Goal: Task Accomplishment & Management: Manage account settings

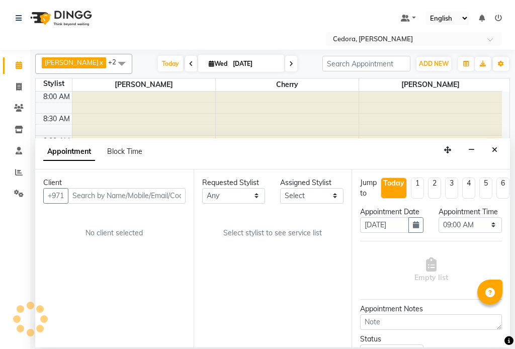
select select "540"
select select "tentative"
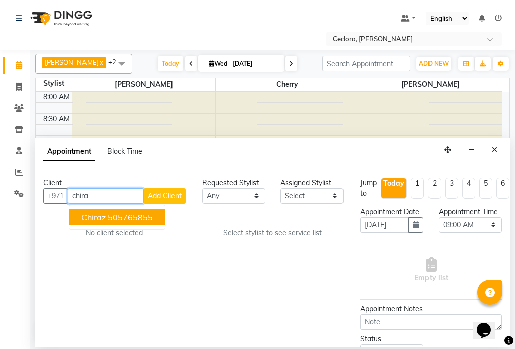
click at [78, 221] on button "chiraz 505765855" at bounding box center [116, 217] width 95 height 16
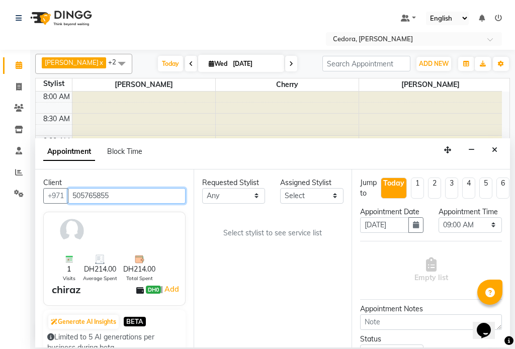
type input "505765855"
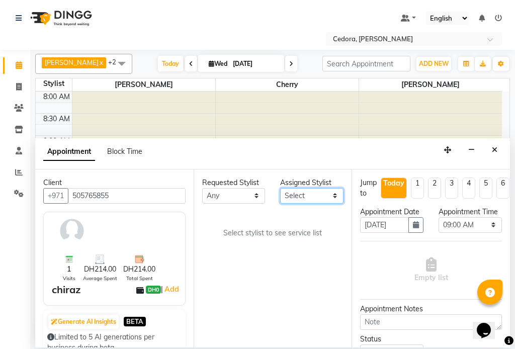
click at [324, 195] on select "Select [PERSON_NAME] [PERSON_NAME]" at bounding box center [311, 196] width 63 height 16
select select "36348"
click at [280, 188] on select "Select [PERSON_NAME] [PERSON_NAME]" at bounding box center [311, 196] width 63 height 16
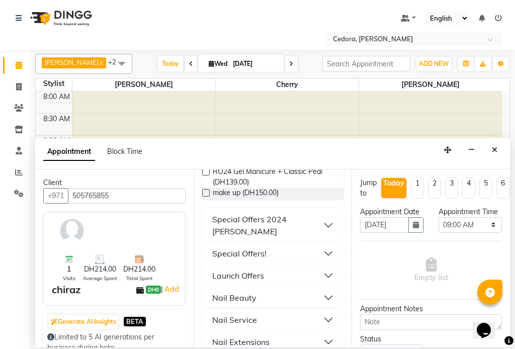
scroll to position [479, 0]
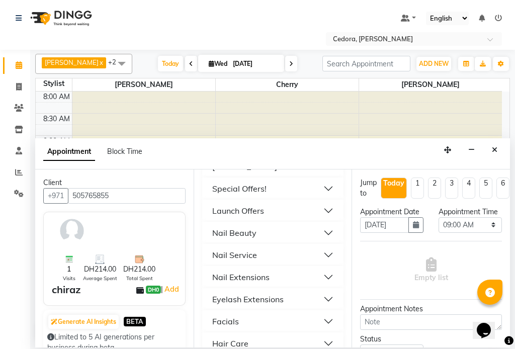
click at [221, 315] on div "Facials" at bounding box center [225, 321] width 27 height 12
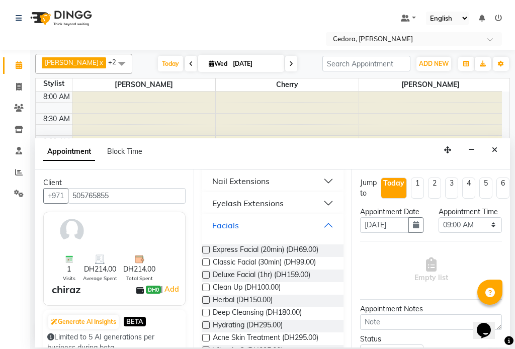
scroll to position [578, 0]
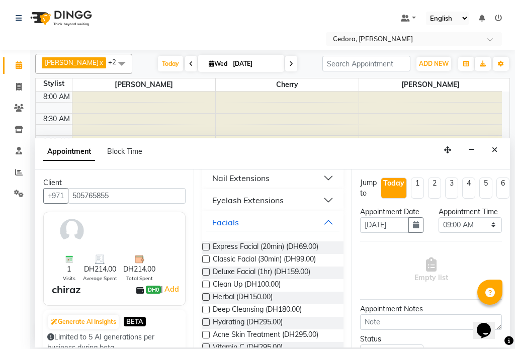
click at [204, 293] on label at bounding box center [206, 297] width 8 height 8
click at [204, 294] on input "checkbox" at bounding box center [205, 297] width 7 height 7
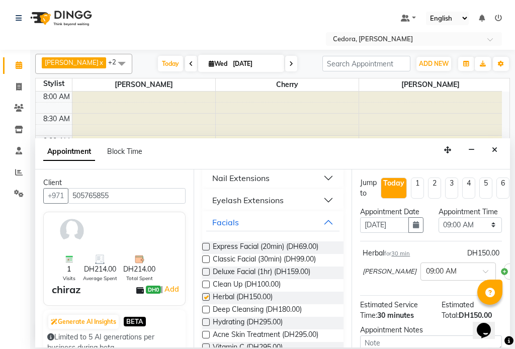
checkbox input "false"
click at [485, 233] on select "Select 09:00 AM 09:15 AM 09:30 AM 09:45 AM 10:00 AM 10:15 AM 10:30 AM 10:45 AM …" at bounding box center [469, 225] width 63 height 16
select select "1140"
click at [438, 227] on select "Select 09:00 AM 09:15 AM 09:30 AM 09:45 AM 10:00 AM 10:15 AM 10:30 AM 10:45 AM …" at bounding box center [469, 225] width 63 height 16
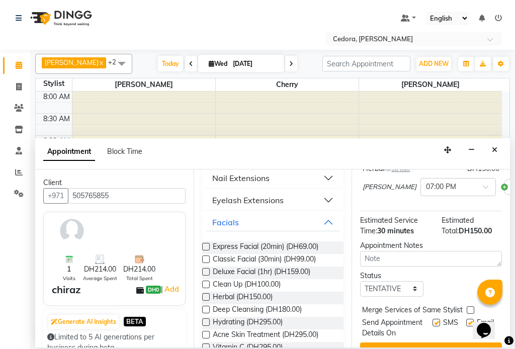
scroll to position [134, 0]
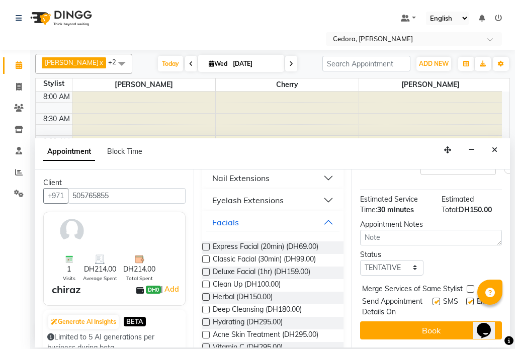
click at [466, 285] on label at bounding box center [470, 289] width 8 height 8
click at [466, 286] on input "checkbox" at bounding box center [469, 289] width 7 height 7
checkbox input "true"
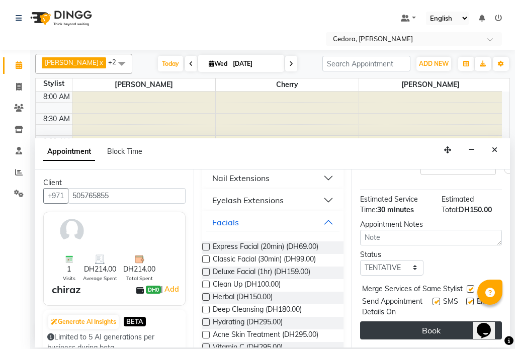
click at [451, 321] on button "Book" at bounding box center [431, 330] width 142 height 18
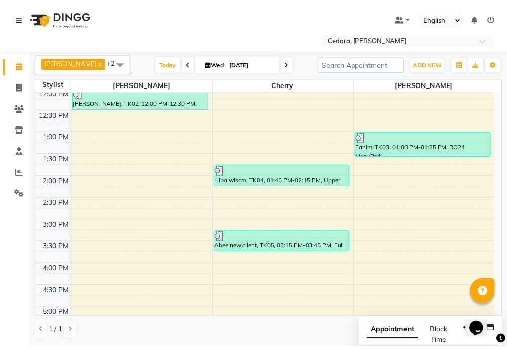
scroll to position [299, 0]
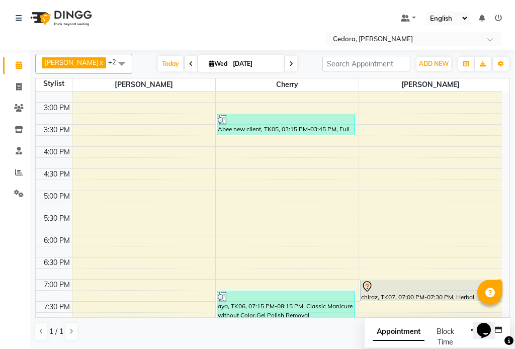
click at [403, 293] on div "chiraz, TK07, 07:00 PM-07:30 PM, Herbal" at bounding box center [428, 290] width 137 height 21
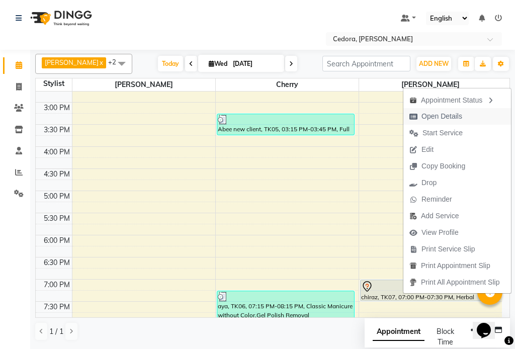
click at [426, 119] on span "Open Details" at bounding box center [441, 116] width 41 height 11
select select "7"
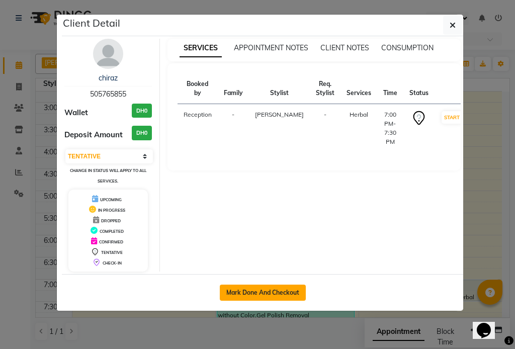
click at [250, 289] on button "Mark Done And Checkout" at bounding box center [263, 292] width 86 height 16
select select "service"
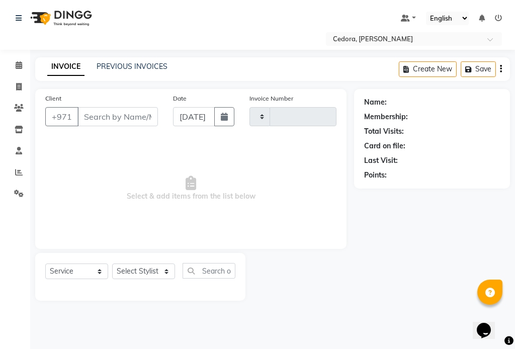
type input "0682"
select select "5144"
type input "505765855"
select select "36348"
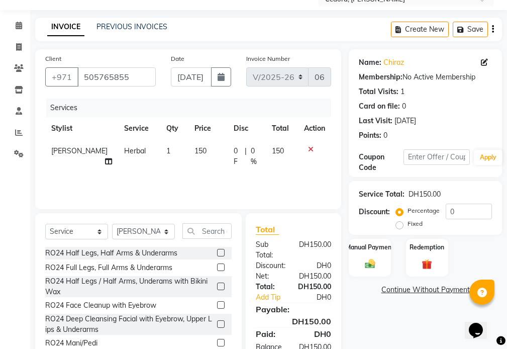
scroll to position [59, 0]
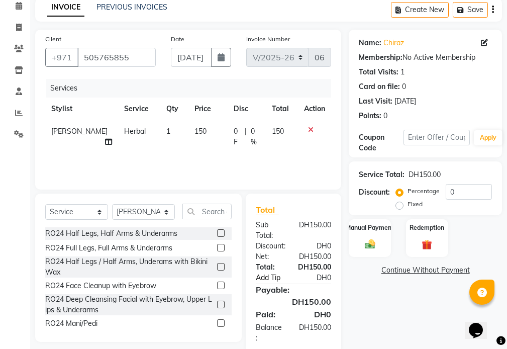
click at [268, 277] on link "Add Tip" at bounding box center [274, 277] width 53 height 11
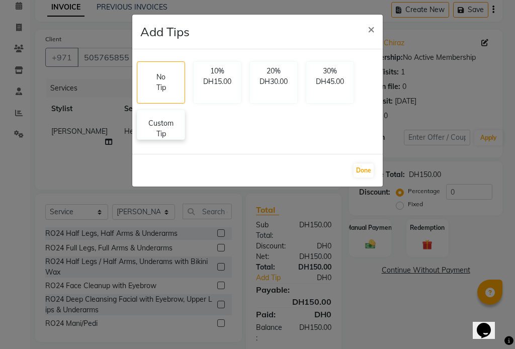
click at [167, 120] on p "Custom Tip" at bounding box center [160, 128] width 35 height 21
select select "36348"
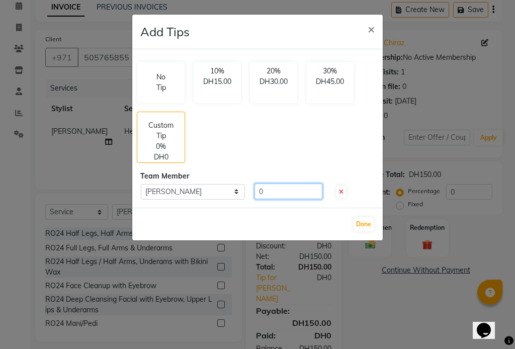
click at [275, 192] on input "0" at bounding box center [288, 191] width 68 height 16
type input "15"
click at [364, 224] on button "Done" at bounding box center [363, 224] width 20 height 14
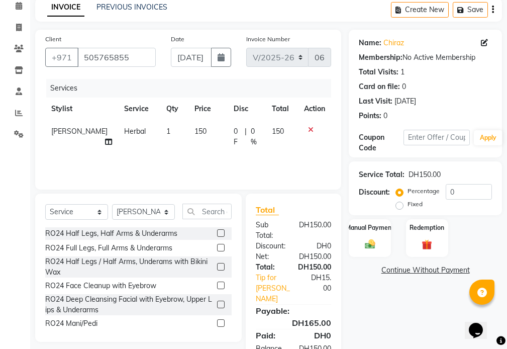
click at [359, 219] on div "Manual Payment Redemption" at bounding box center [425, 238] width 168 height 38
click at [378, 223] on label "Manual Payment" at bounding box center [370, 227] width 50 height 10
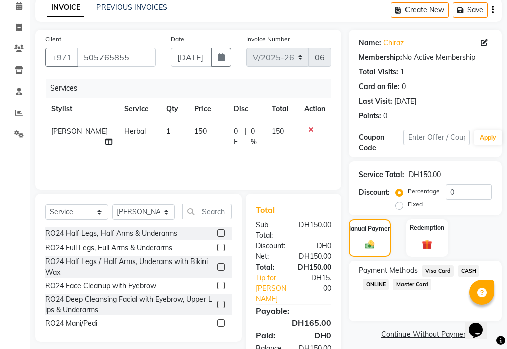
click at [406, 285] on span "Master Card" at bounding box center [412, 284] width 38 height 12
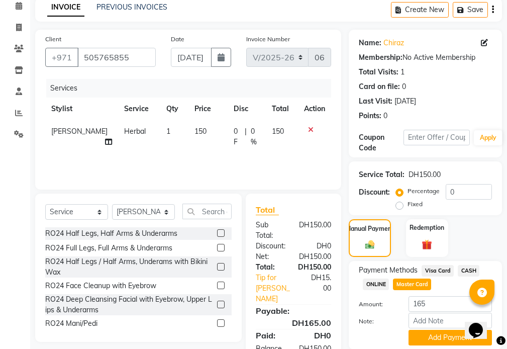
scroll to position [95, 0]
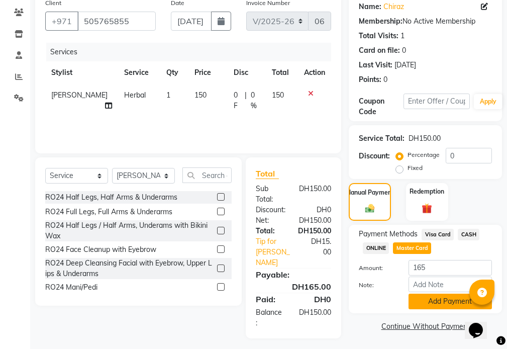
click at [450, 303] on button "Add Payment" at bounding box center [450, 301] width 83 height 16
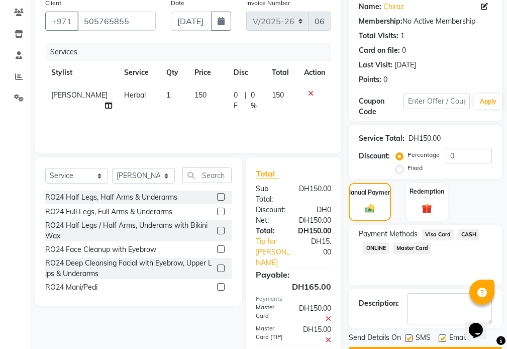
scroll to position [142, 0]
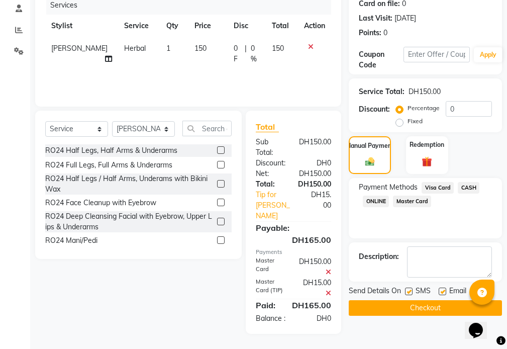
click at [425, 312] on button "Checkout" at bounding box center [425, 308] width 153 height 16
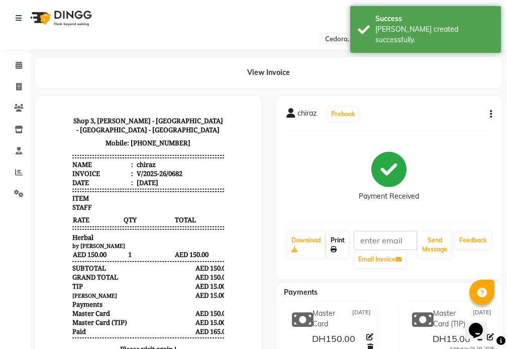
click at [340, 246] on link "Print" at bounding box center [338, 245] width 22 height 26
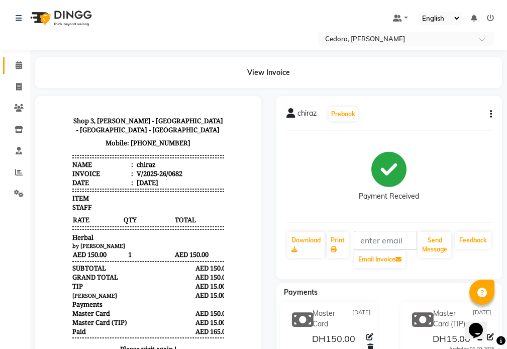
click at [12, 59] on link "Calendar" at bounding box center [15, 65] width 24 height 17
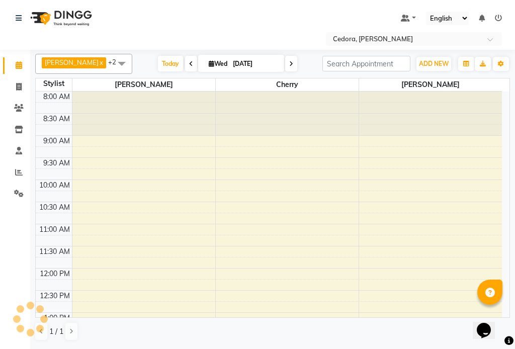
scroll to position [374, 0]
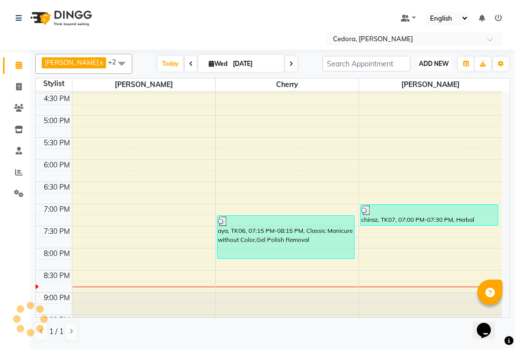
click at [429, 60] on span "ADD NEW" at bounding box center [434, 64] width 30 height 8
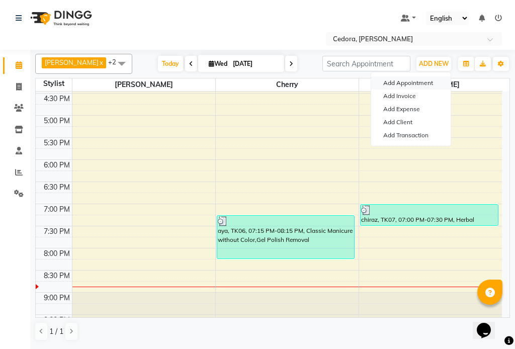
click at [392, 80] on button "Add Appointment" at bounding box center [410, 82] width 79 height 13
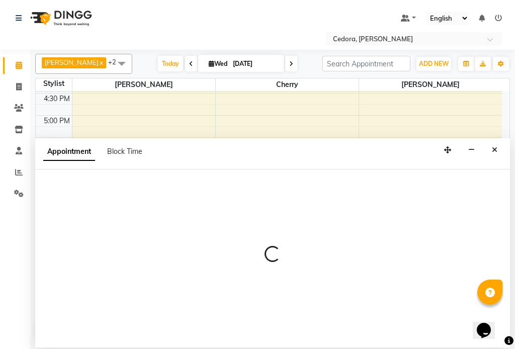
select select "540"
select select "tentative"
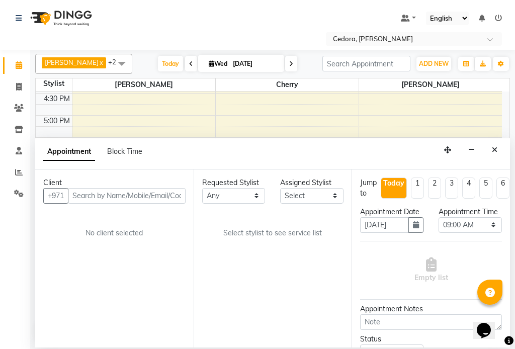
click at [89, 196] on input "text" at bounding box center [127, 196] width 118 height 16
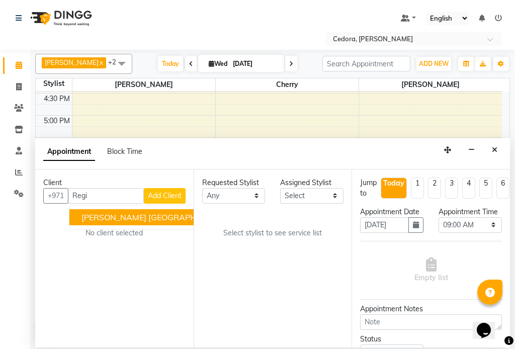
click at [81, 218] on button "[PERSON_NAME] yemen 556649393" at bounding box center [180, 217] width 222 height 16
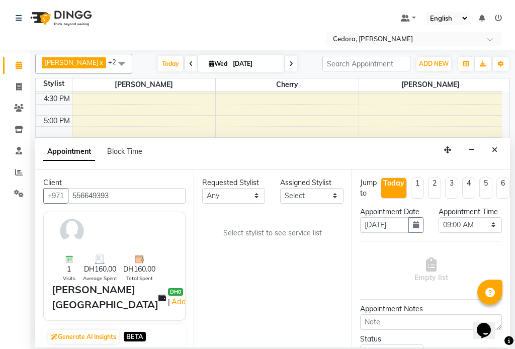
type input "556649393"
click at [327, 194] on select "Select [PERSON_NAME] [PERSON_NAME]" at bounding box center [311, 196] width 63 height 16
select select "34803"
click at [280, 188] on select "Select [PERSON_NAME] [PERSON_NAME]" at bounding box center [311, 196] width 63 height 16
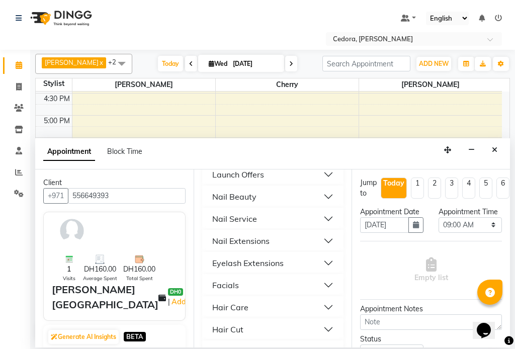
scroll to position [517, 0]
click at [219, 212] on div "Nail Service" at bounding box center [234, 218] width 45 height 12
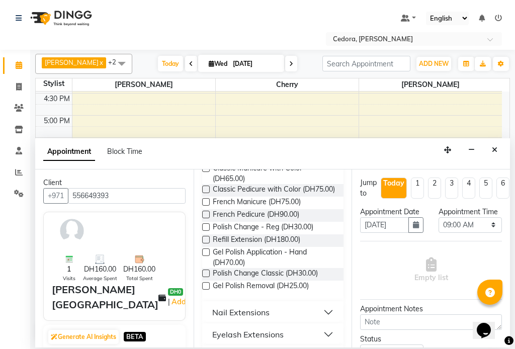
scroll to position [973, 0]
click at [206, 275] on label at bounding box center [206, 273] width 8 height 8
click at [206, 275] on input "checkbox" at bounding box center [205, 273] width 7 height 7
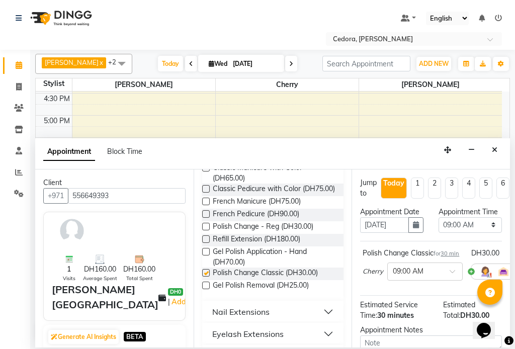
checkbox input "false"
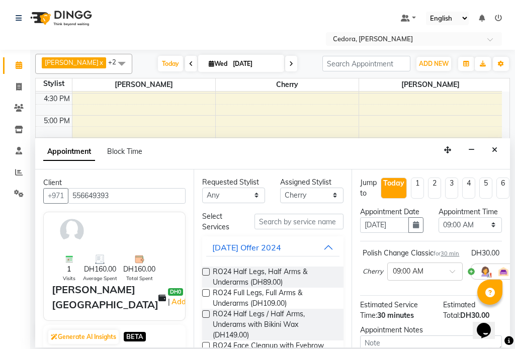
scroll to position [0, 0]
click at [326, 191] on select "Select [PERSON_NAME] [PERSON_NAME]" at bounding box center [311, 196] width 63 height 16
select select "34802"
click at [280, 188] on select "Select [PERSON_NAME] [PERSON_NAME]" at bounding box center [311, 196] width 63 height 16
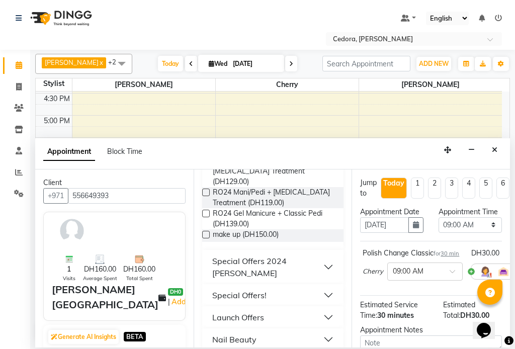
scroll to position [591, 0]
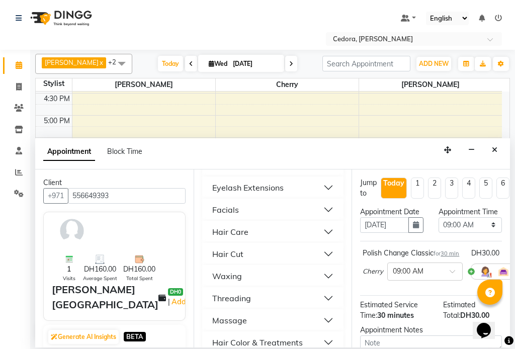
click at [218, 226] on div "Hair Care" at bounding box center [230, 232] width 36 height 12
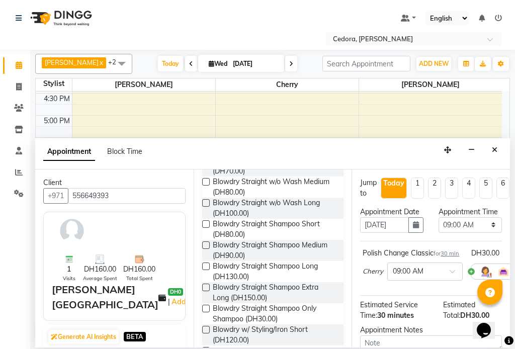
scroll to position [686, 0]
click at [204, 283] on label at bounding box center [206, 287] width 8 height 8
click at [204, 285] on input "checkbox" at bounding box center [205, 288] width 7 height 7
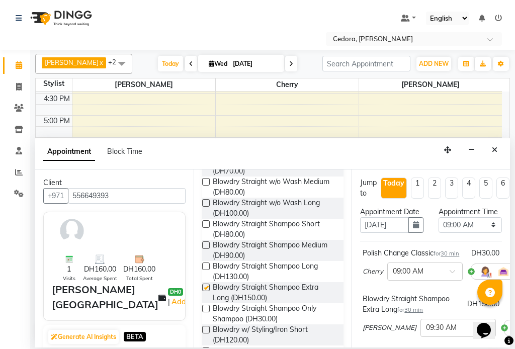
checkbox input "false"
click at [484, 233] on select "Select 09:00 AM 09:15 AM 09:30 AM 09:45 AM 10:00 AM 10:15 AM 10:30 AM 10:45 AM …" at bounding box center [469, 225] width 63 height 16
select select "1170"
click at [438, 227] on select "Select 09:00 AM 09:15 AM 09:30 AM 09:45 AM 10:00 AM 10:15 AM 10:30 AM 10:45 AM …" at bounding box center [469, 225] width 63 height 16
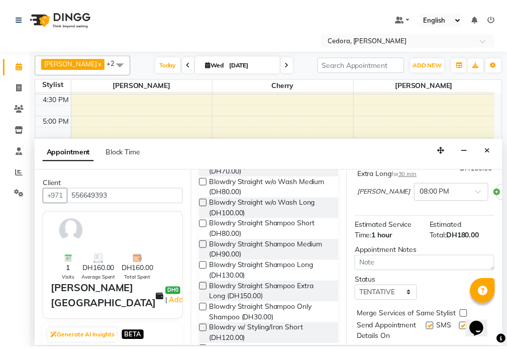
scroll to position [222, 0]
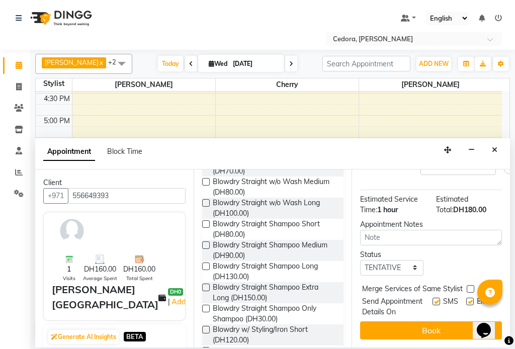
click at [470, 285] on label at bounding box center [470, 289] width 8 height 8
click at [470, 286] on input "checkbox" at bounding box center [469, 289] width 7 height 7
checkbox input "true"
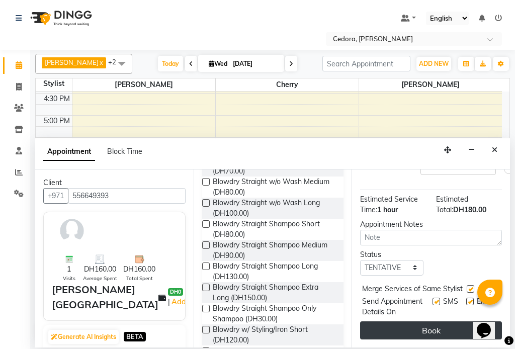
click at [453, 324] on button "Book" at bounding box center [431, 330] width 142 height 18
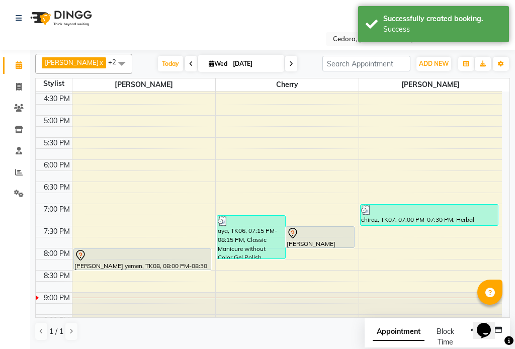
click at [105, 265] on div "[PERSON_NAME] yemen, TK08, 08:00 PM-08:30 PM, Blowdry Straight Shampoo Extra Lo…" at bounding box center [142, 259] width 137 height 21
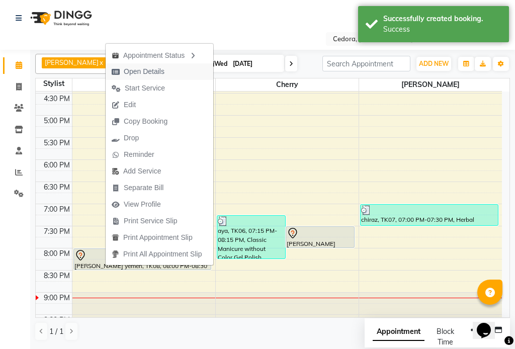
click at [136, 72] on span "Open Details" at bounding box center [144, 71] width 41 height 11
select select "7"
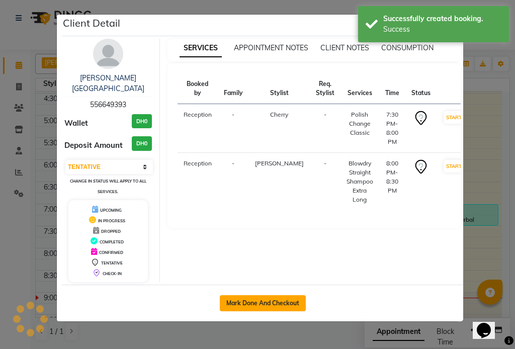
click at [241, 295] on button "Mark Done And Checkout" at bounding box center [263, 303] width 86 height 16
select select "service"
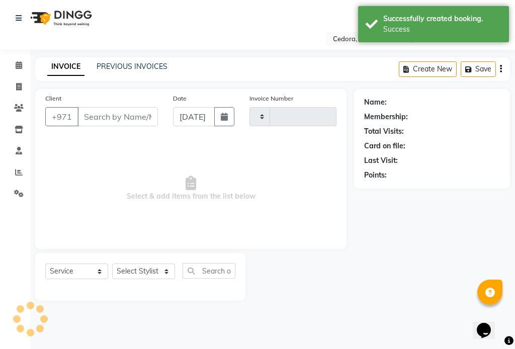
type input "0683"
select select "5144"
type input "556649393"
select select "34803"
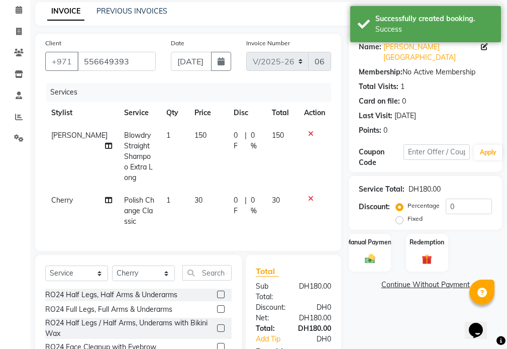
scroll to position [130, 0]
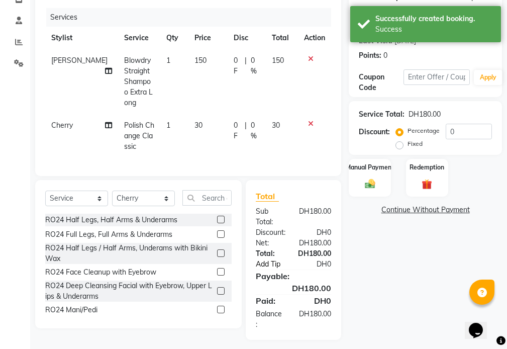
click at [267, 259] on link "Add Tip" at bounding box center [274, 264] width 53 height 11
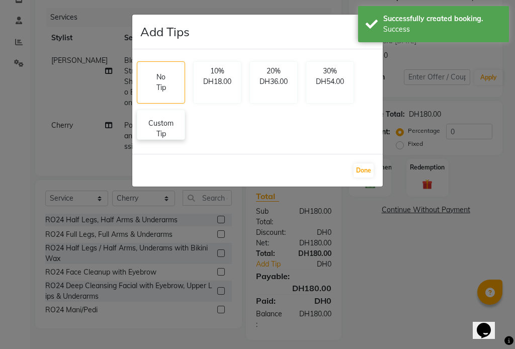
click at [168, 133] on p "Custom Tip" at bounding box center [160, 128] width 35 height 21
select select "34802"
select select "34803"
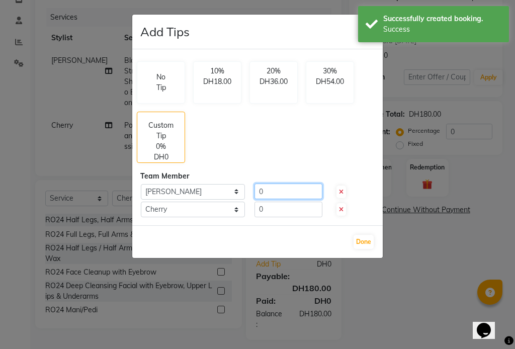
click at [273, 190] on input "0" at bounding box center [288, 191] width 68 height 16
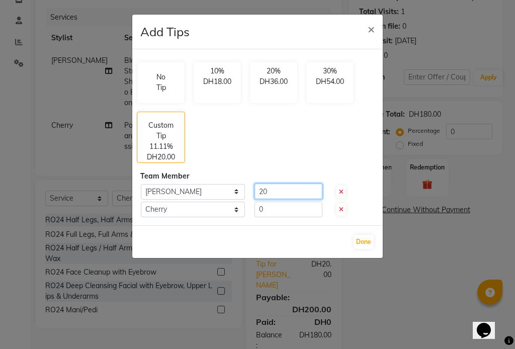
type input "20"
click at [278, 212] on input "0" at bounding box center [288, 210] width 68 height 16
type input "20"
click at [365, 239] on button "Done" at bounding box center [363, 242] width 20 height 14
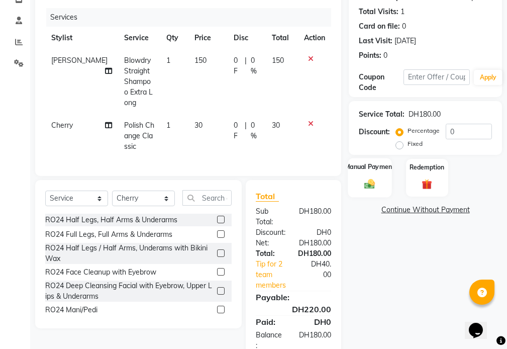
click at [363, 162] on label "Manual Payment" at bounding box center [370, 167] width 50 height 10
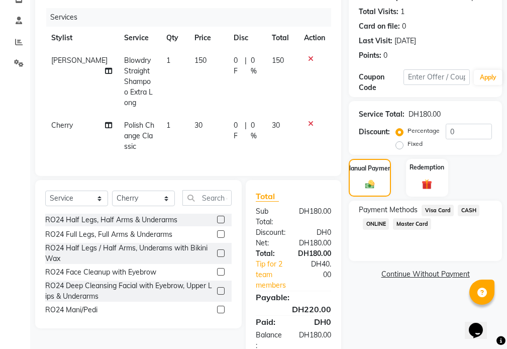
click at [437, 205] on span "Visa Card" at bounding box center [438, 211] width 32 height 12
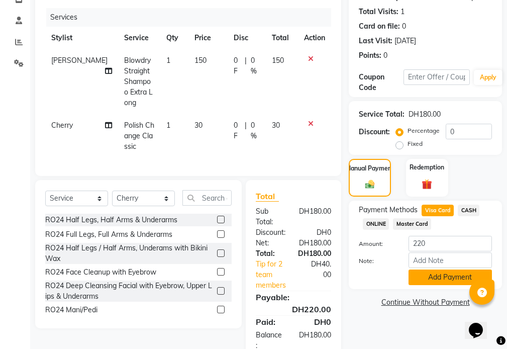
click at [467, 269] on button "Add Payment" at bounding box center [450, 277] width 83 height 16
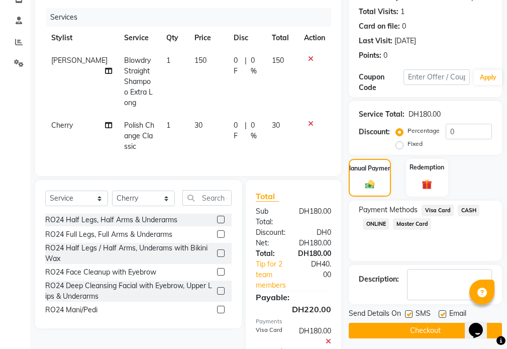
scroll to position [207, 0]
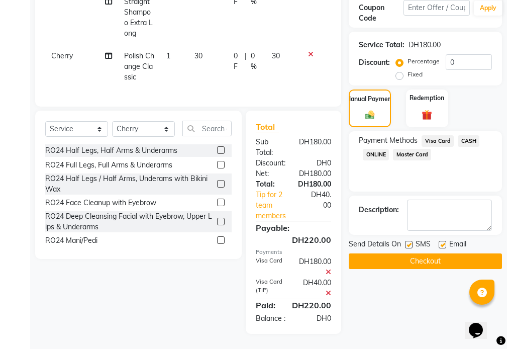
click at [416, 253] on button "Checkout" at bounding box center [425, 261] width 153 height 16
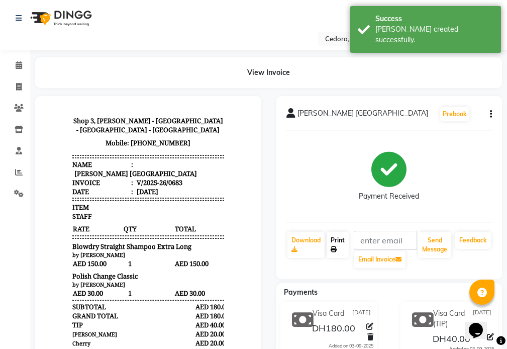
click at [339, 238] on link "Print" at bounding box center [338, 245] width 22 height 26
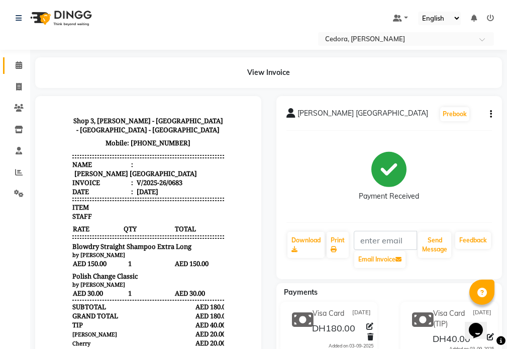
click at [19, 66] on icon at bounding box center [19, 65] width 7 height 8
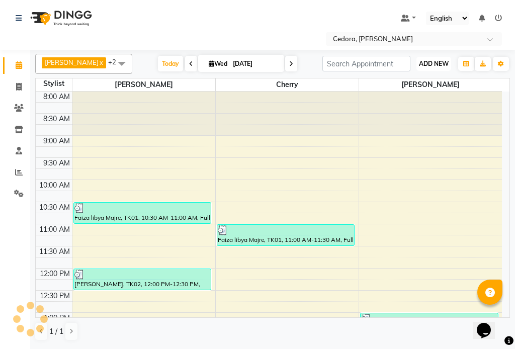
click at [425, 62] on span "ADD NEW" at bounding box center [434, 64] width 30 height 8
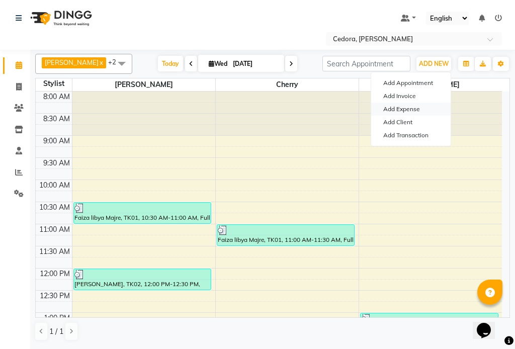
click at [388, 110] on link "Add Expense" at bounding box center [410, 109] width 79 height 13
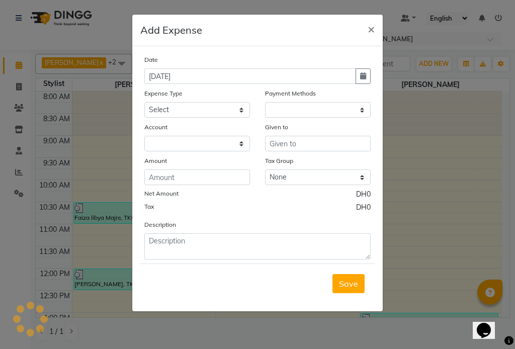
select select "1"
select select "4047"
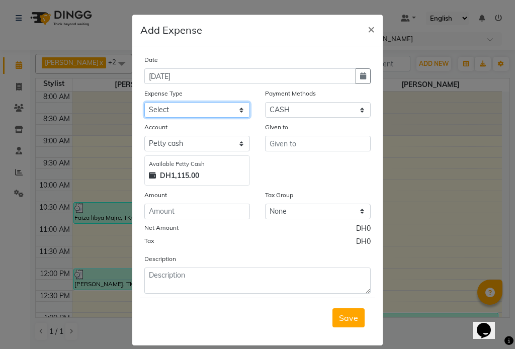
click at [156, 109] on select "Select Advance Salary Bank charges Car maintenance Cash transfer to bank Cash t…" at bounding box center [197, 110] width 106 height 16
select select "10"
click at [144, 102] on select "Select Advance Salary Bank charges Car maintenance Cash transfer to bank Cash t…" at bounding box center [197, 110] width 106 height 16
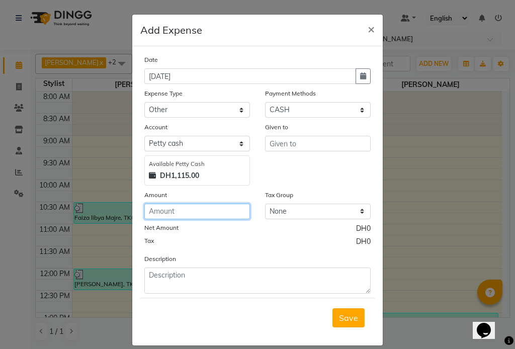
click at [152, 214] on input "number" at bounding box center [197, 212] width 106 height 16
type input "40"
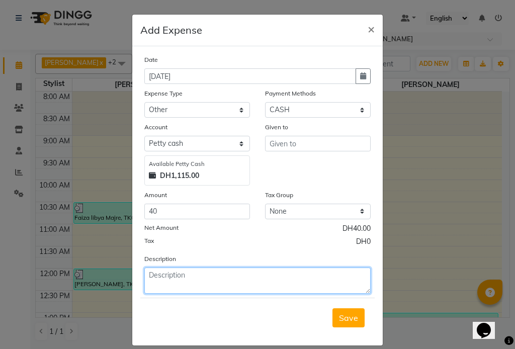
click at [180, 278] on textarea at bounding box center [257, 280] width 226 height 26
type textarea "tips"
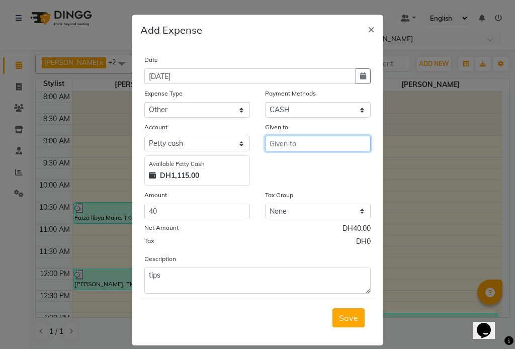
click at [276, 140] on input "text" at bounding box center [318, 144] width 106 height 16
click at [277, 162] on span "Mari" at bounding box center [285, 165] width 17 height 10
type input "[PERSON_NAME]"
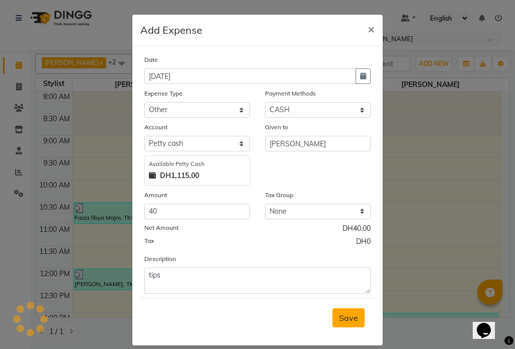
click at [341, 321] on span "Save" at bounding box center [348, 318] width 19 height 10
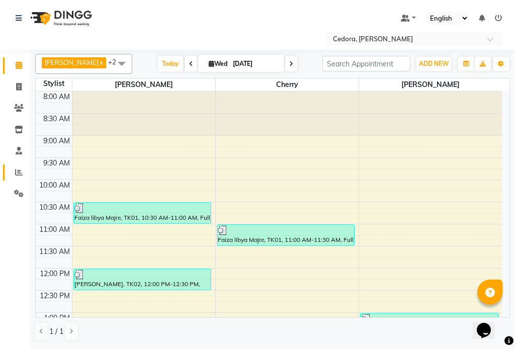
click at [17, 172] on icon at bounding box center [19, 172] width 8 height 8
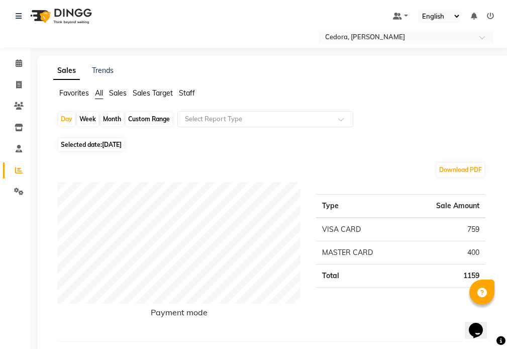
scroll to position [1, 0]
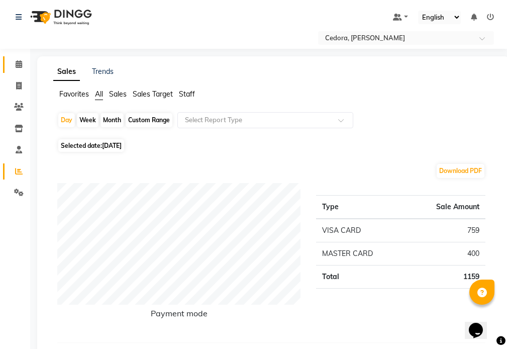
click at [19, 64] on icon at bounding box center [19, 64] width 7 height 8
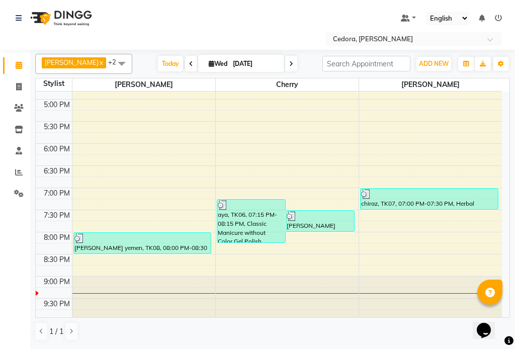
scroll to position [393, 0]
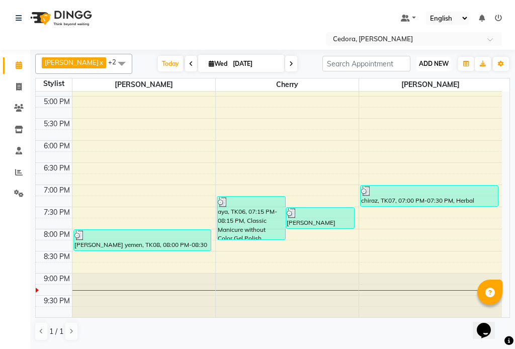
click at [430, 63] on span "ADD NEW" at bounding box center [434, 64] width 30 height 8
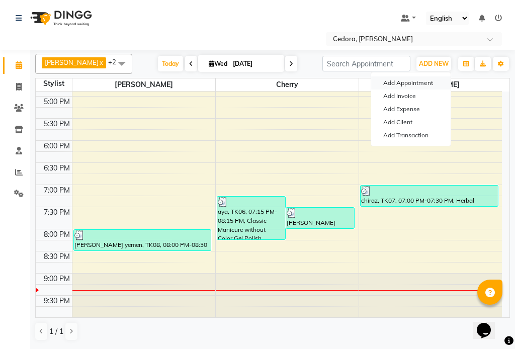
click at [393, 85] on button "Add Appointment" at bounding box center [410, 82] width 79 height 13
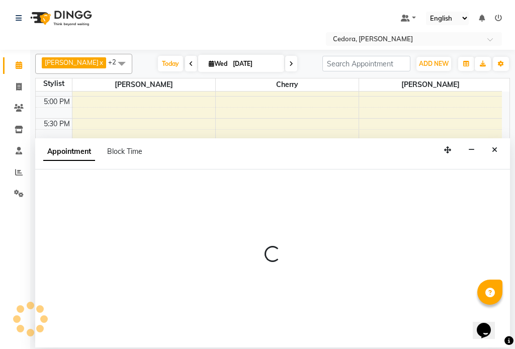
select select "540"
select select "tentative"
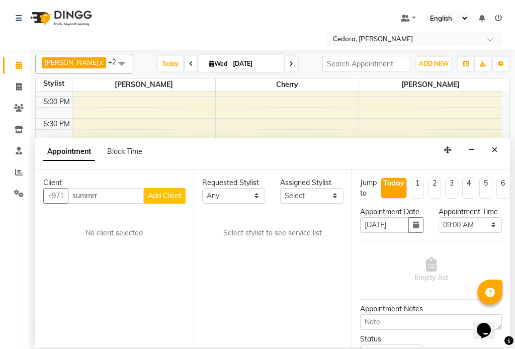
click at [74, 221] on div "Client +971 summrr Add Client No client selected" at bounding box center [114, 258] width 158 height 178
click at [122, 196] on input "summrr" at bounding box center [106, 196] width 76 height 16
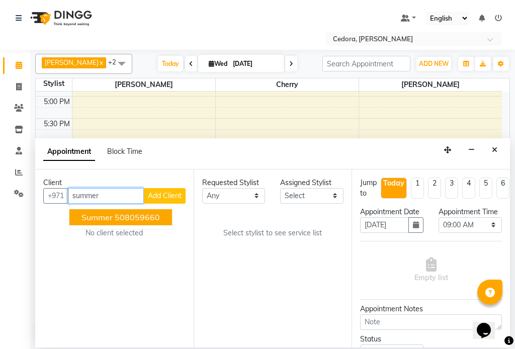
click at [76, 220] on button "Summer 508059660" at bounding box center [120, 217] width 103 height 16
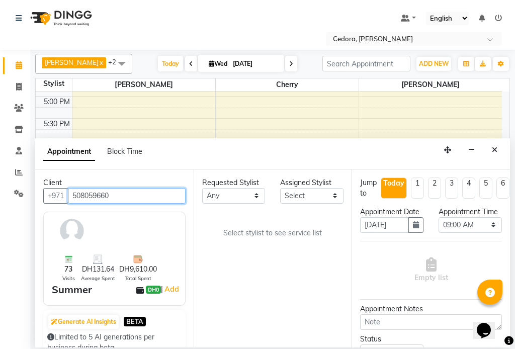
type input "508059660"
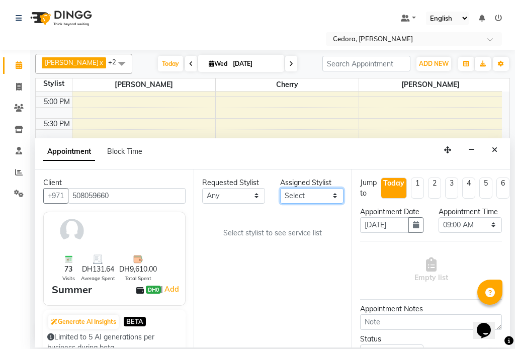
click at [327, 197] on select "Select [PERSON_NAME] [PERSON_NAME]" at bounding box center [311, 196] width 63 height 16
select select "34802"
click at [280, 188] on select "Select [PERSON_NAME] [PERSON_NAME]" at bounding box center [311, 196] width 63 height 16
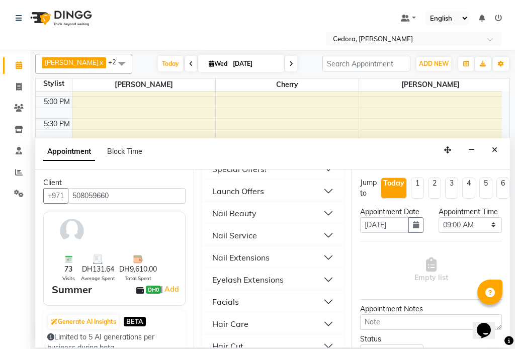
scroll to position [501, 0]
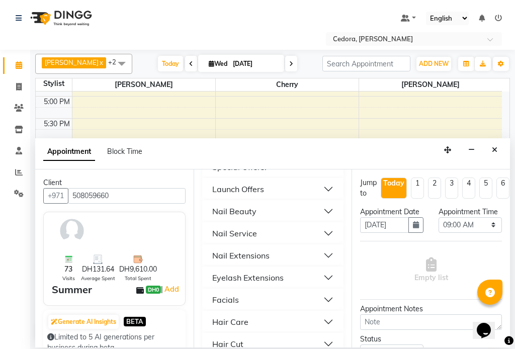
click at [224, 316] on div "Hair Care" at bounding box center [230, 322] width 36 height 12
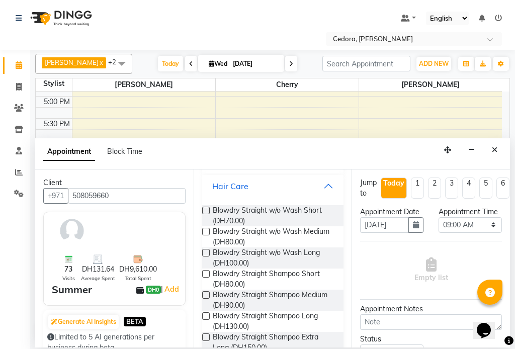
scroll to position [643, 0]
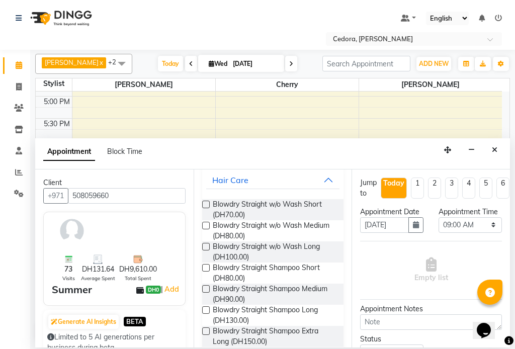
click at [206, 306] on label at bounding box center [206, 310] width 8 height 8
click at [206, 308] on input "checkbox" at bounding box center [205, 311] width 7 height 7
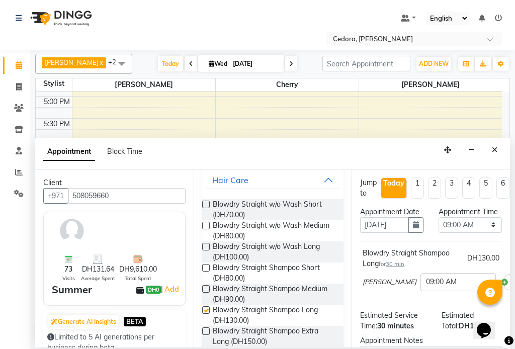
checkbox input "false"
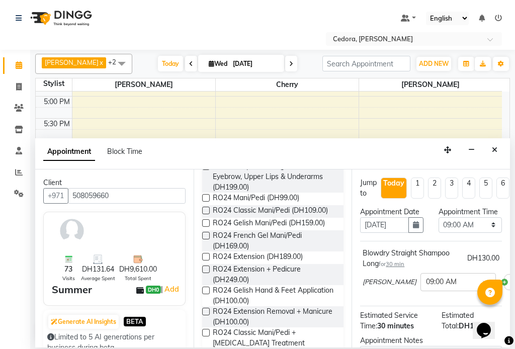
scroll to position [0, 0]
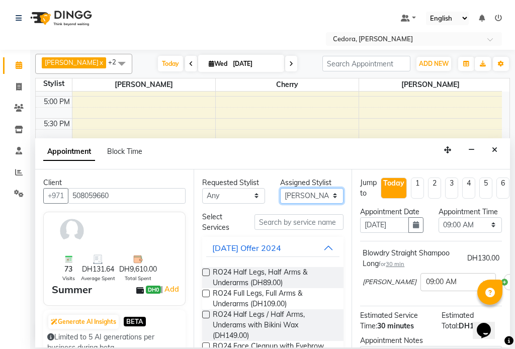
click at [330, 194] on select "Select [PERSON_NAME] [PERSON_NAME]" at bounding box center [311, 196] width 63 height 16
select select "34803"
click at [280, 188] on select "Select [PERSON_NAME] [PERSON_NAME]" at bounding box center [311, 196] width 63 height 16
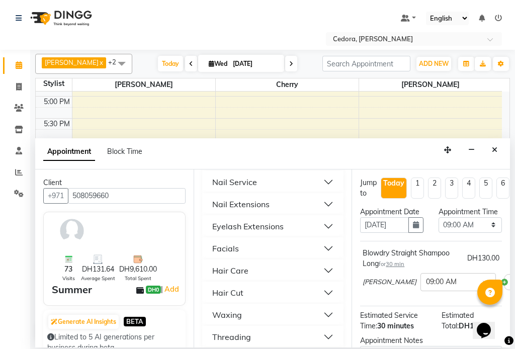
scroll to position [586, 0]
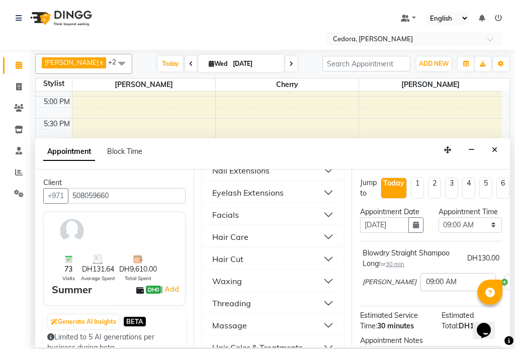
click at [220, 297] on div "Threading" at bounding box center [231, 303] width 39 height 12
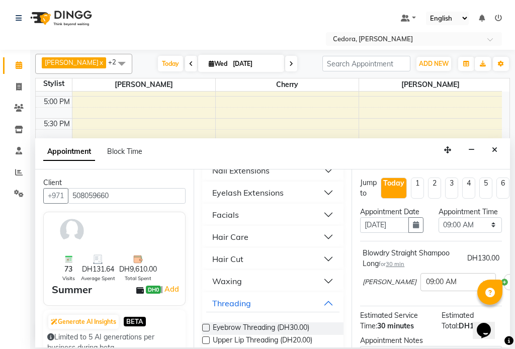
click at [206, 324] on label at bounding box center [206, 328] width 8 height 8
click at [206, 325] on input "checkbox" at bounding box center [205, 328] width 7 height 7
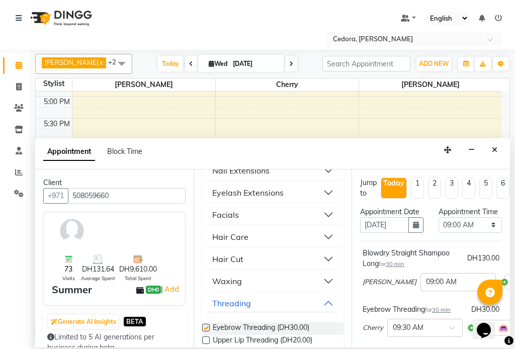
checkbox input "false"
click at [491, 233] on select "Select 09:00 AM 09:15 AM 09:30 AM 09:45 AM 10:00 AM 10:15 AM 10:30 AM 10:45 AM …" at bounding box center [469, 225] width 63 height 16
click at [438, 227] on select "Select 09:00 AM 09:15 AM 09:30 AM 09:45 AM 10:00 AM 10:15 AM 10:30 AM 10:45 AM …" at bounding box center [469, 225] width 63 height 16
click at [484, 233] on select "Select 09:00 AM 09:15 AM 09:30 AM 09:45 AM 10:00 AM 10:15 AM 10:30 AM 10:45 AM …" at bounding box center [469, 225] width 63 height 16
select select "1260"
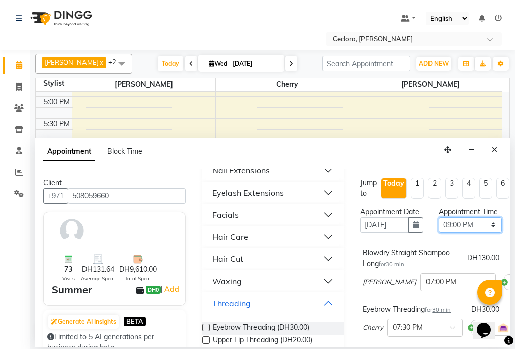
click at [438, 227] on select "Select 09:00 AM 09:15 AM 09:30 AM 09:45 AM 10:00 AM 10:15 AM 10:30 AM 10:45 AM …" at bounding box center [469, 225] width 63 height 16
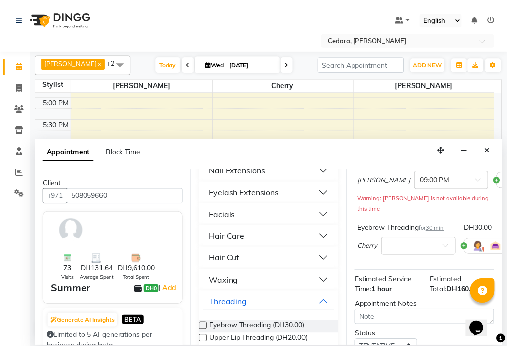
scroll to position [201, 0]
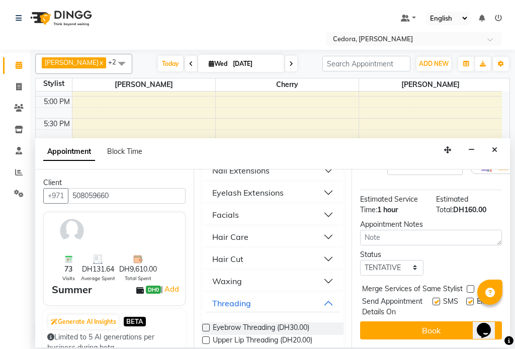
click at [470, 285] on label at bounding box center [470, 289] width 8 height 8
click at [470, 286] on input "checkbox" at bounding box center [469, 289] width 7 height 7
checkbox input "true"
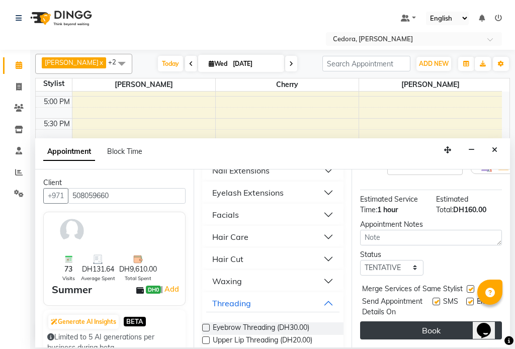
click at [461, 322] on button "Book" at bounding box center [431, 330] width 142 height 18
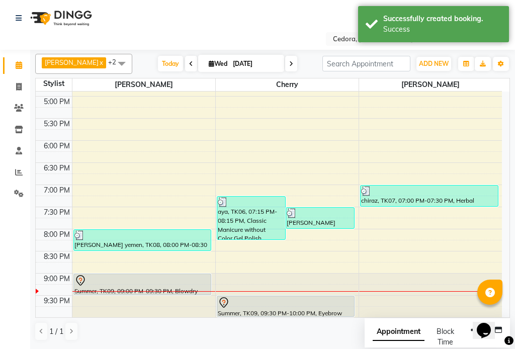
click at [127, 287] on div "Summer, TK09, 09:00 PM-09:30 PM, Blowdry Straight Shampoo Long" at bounding box center [142, 284] width 137 height 21
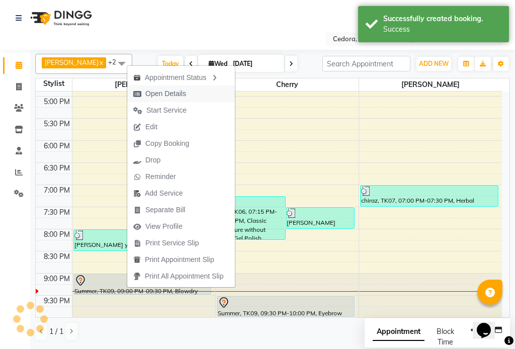
click at [156, 92] on span "Open Details" at bounding box center [165, 93] width 41 height 11
select select "7"
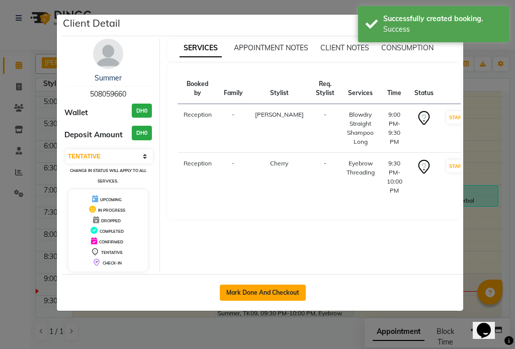
click at [238, 294] on button "Mark Done And Checkout" at bounding box center [263, 292] width 86 height 16
select select "service"
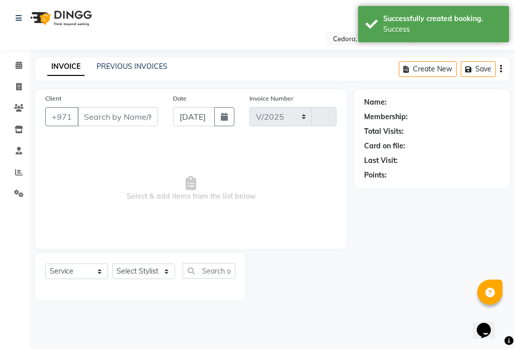
select select "5144"
type input "0684"
type input "508059660"
select select "34803"
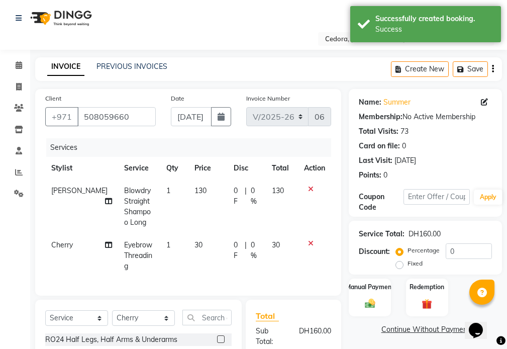
click at [365, 278] on div "Manual Payment Redemption" at bounding box center [425, 297] width 168 height 38
click at [378, 283] on label "Manual Payment" at bounding box center [370, 286] width 50 height 10
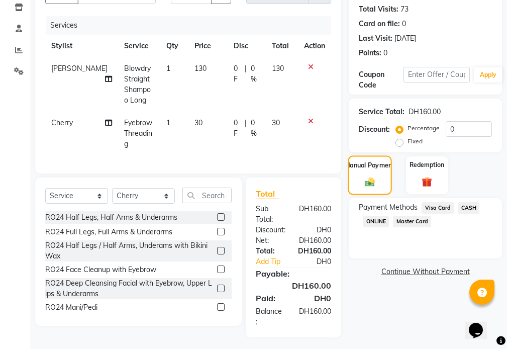
scroll to position [123, 0]
click at [443, 206] on span "Visa Card" at bounding box center [438, 208] width 32 height 12
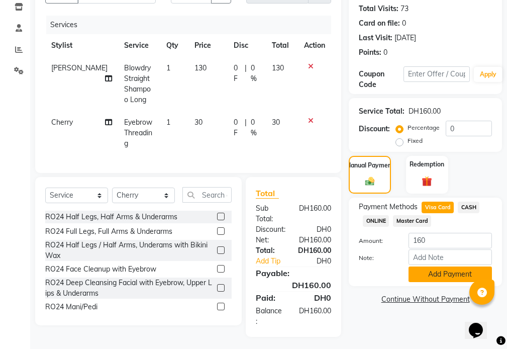
click at [431, 268] on button "Add Payment" at bounding box center [450, 274] width 83 height 16
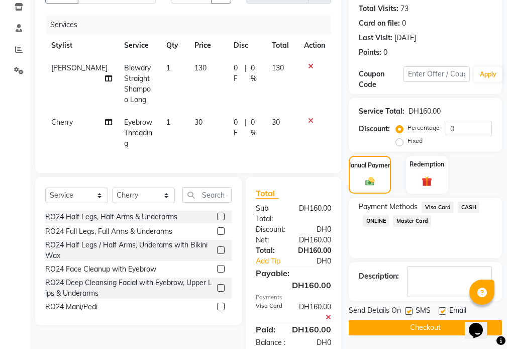
scroll to position [154, 0]
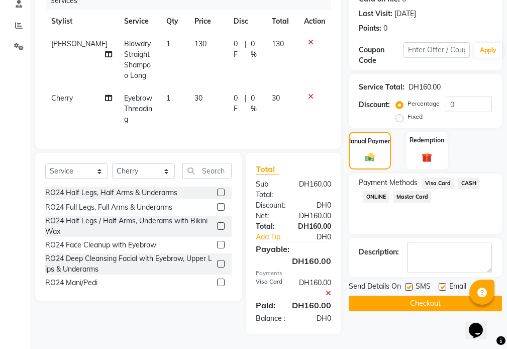
click at [404, 295] on button "Checkout" at bounding box center [425, 303] width 153 height 16
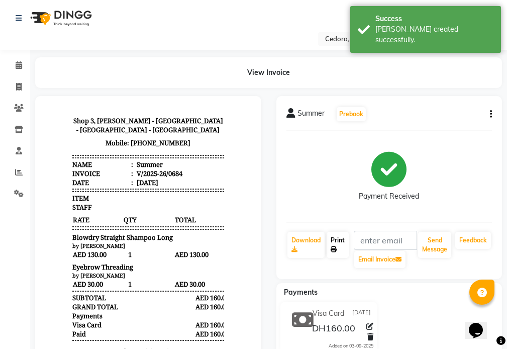
click at [335, 243] on link "Print" at bounding box center [338, 245] width 22 height 26
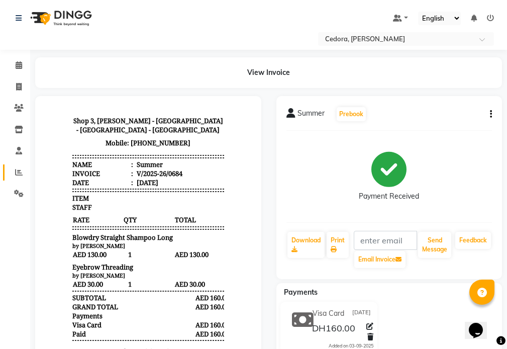
click at [19, 173] on icon at bounding box center [19, 172] width 8 height 8
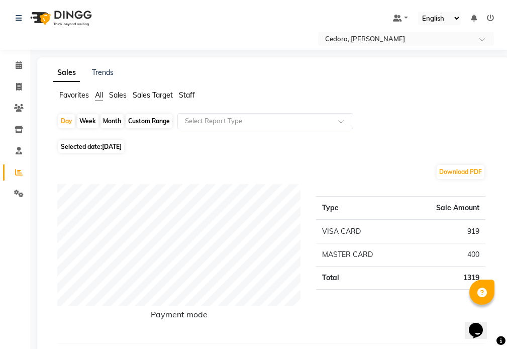
click at [118, 122] on div "Month" at bounding box center [112, 121] width 23 height 14
select select "9"
select select "2025"
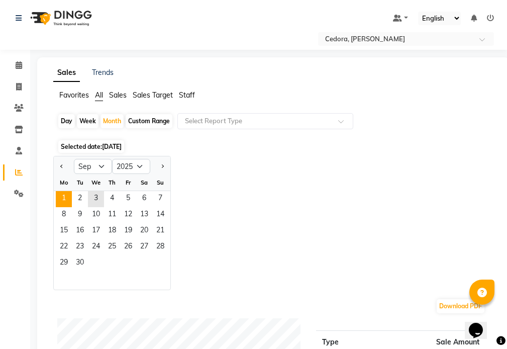
click at [63, 199] on span "1" at bounding box center [64, 199] width 16 height 16
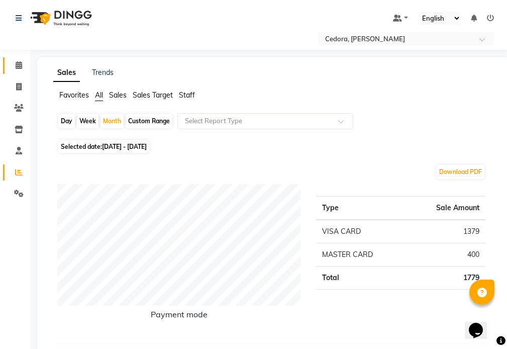
click at [16, 61] on icon at bounding box center [19, 65] width 7 height 8
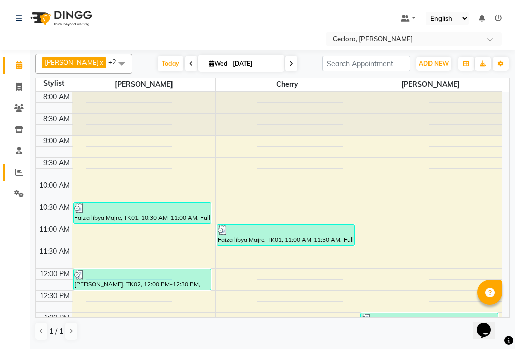
click at [16, 173] on icon at bounding box center [19, 172] width 8 height 8
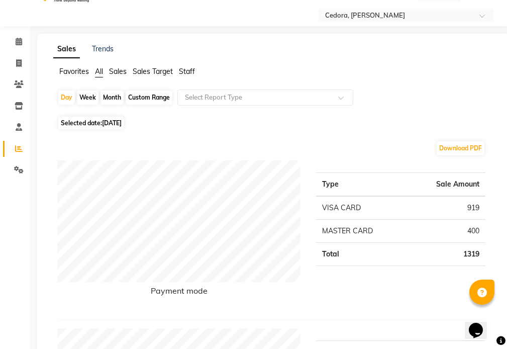
scroll to position [30, 0]
